Goal: Use online tool/utility

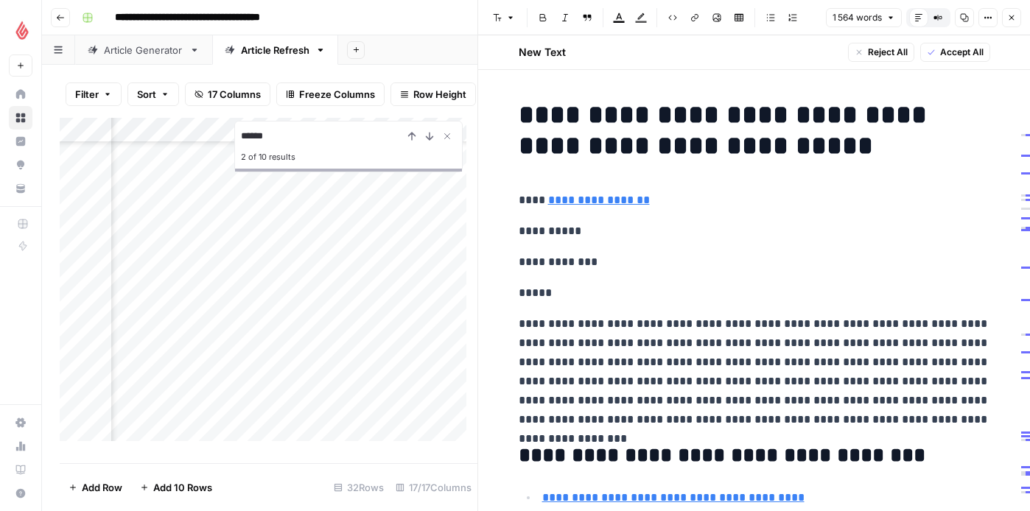
scroll to position [1032, 0]
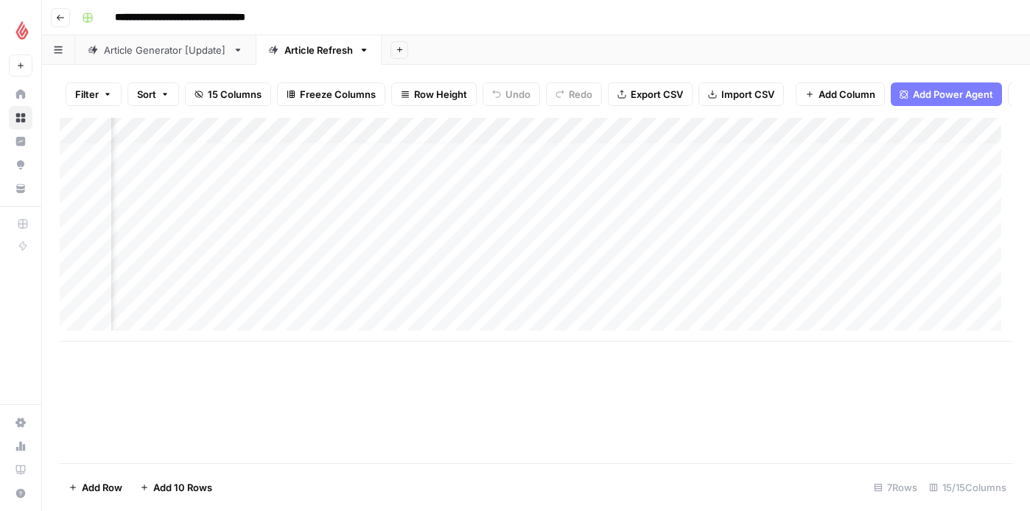
scroll to position [11, 934]
click at [754, 277] on div "Add Column" at bounding box center [536, 230] width 953 height 224
click at [816, 283] on div "Add Column" at bounding box center [536, 230] width 953 height 224
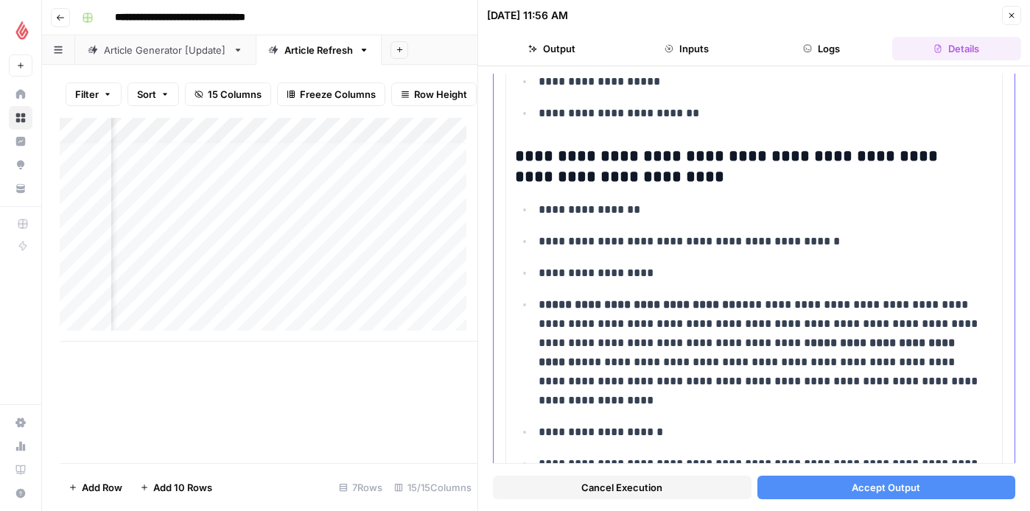
scroll to position [3800, 0]
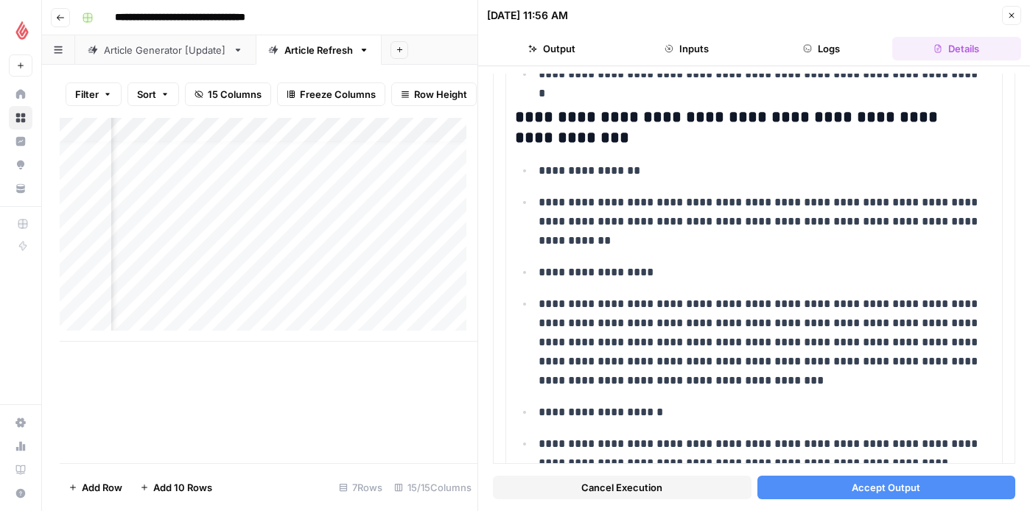
click at [889, 489] on span "Accept Output" at bounding box center [886, 487] width 69 height 15
